Goal: Task Accomplishment & Management: Use online tool/utility

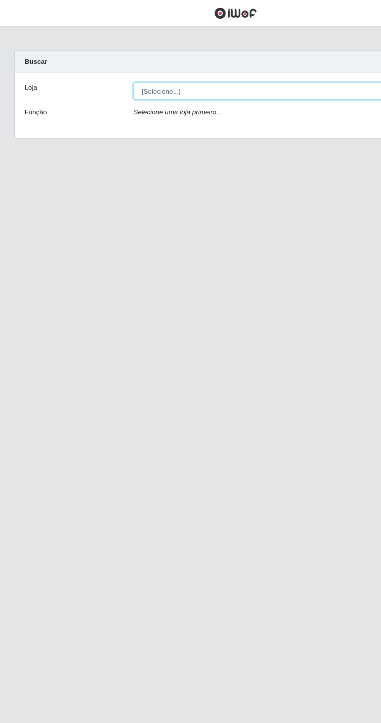
click at [154, 78] on select "[Selecione...] Extrabom - Loja 40 Praia do Morro" at bounding box center [234, 74] width 253 height 14
select select "538"
click at [108, 67] on select "[Selecione...] Extrabom - Loja 40 Praia do Morro" at bounding box center [234, 74] width 253 height 14
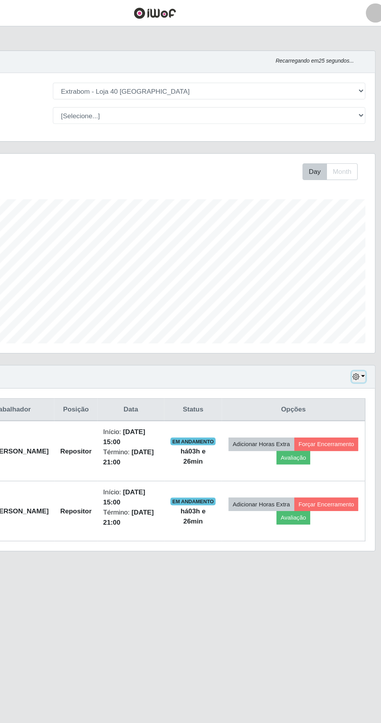
click at [359, 304] on button "button" at bounding box center [355, 304] width 11 height 9
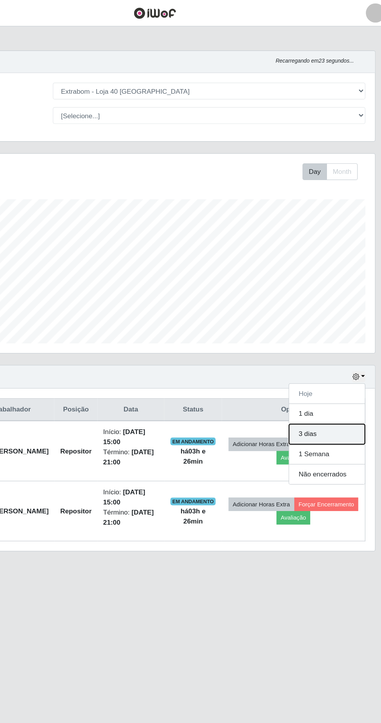
click at [330, 354] on button "3 dias" at bounding box center [329, 351] width 61 height 16
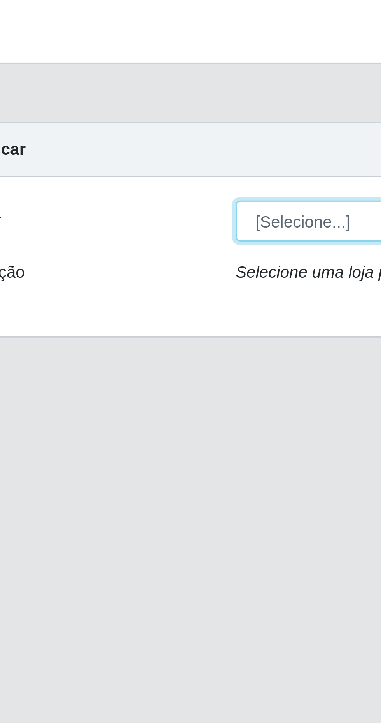
click at [122, 76] on select "[Selecione...] Extrabom - Loja 40 [GEOGRAPHIC_DATA]" at bounding box center [234, 74] width 253 height 14
select select "538"
click at [108, 67] on select "[Selecione...] Extrabom - Loja 40 Praia do Morro" at bounding box center [234, 74] width 253 height 14
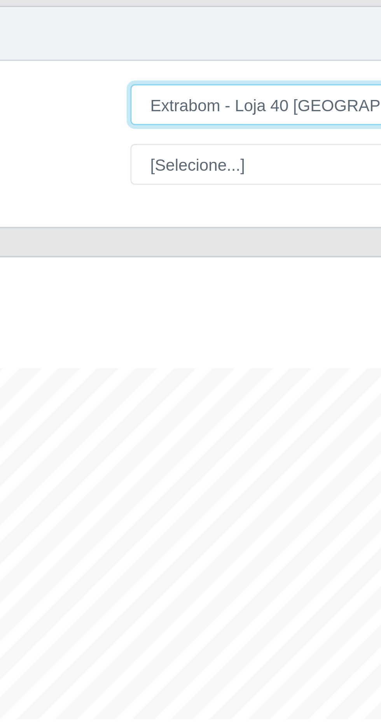
scroll to position [161, 357]
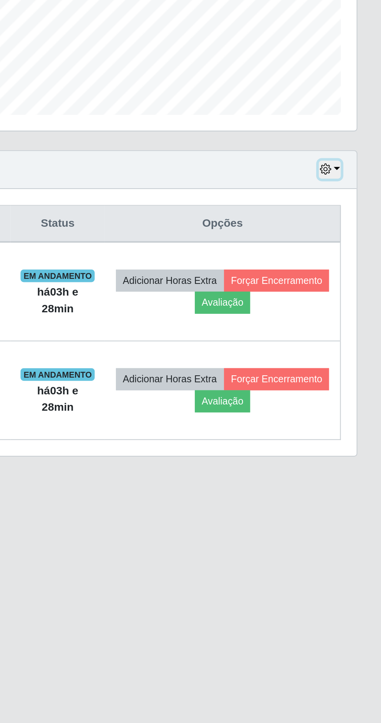
click at [352, 303] on icon "button" at bounding box center [353, 304] width 5 height 5
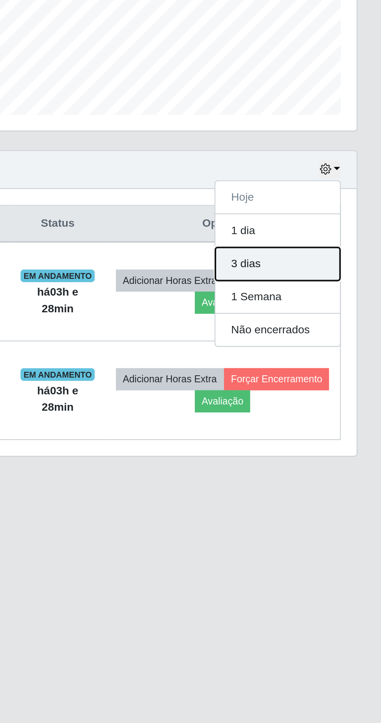
click at [307, 350] on button "3 dias" at bounding box center [329, 351] width 61 height 16
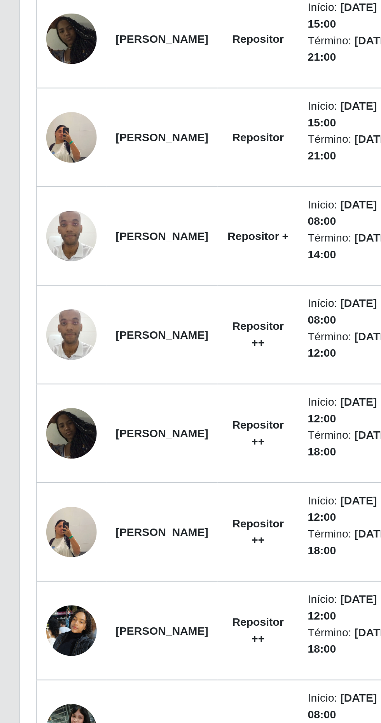
click at [34, 657] on img at bounding box center [37, 656] width 25 height 33
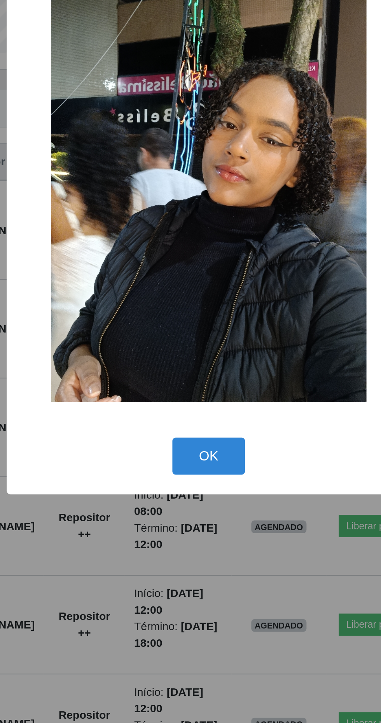
click at [191, 475] on button "OK" at bounding box center [191, 476] width 36 height 18
